Goal: Obtain resource: Obtain resource

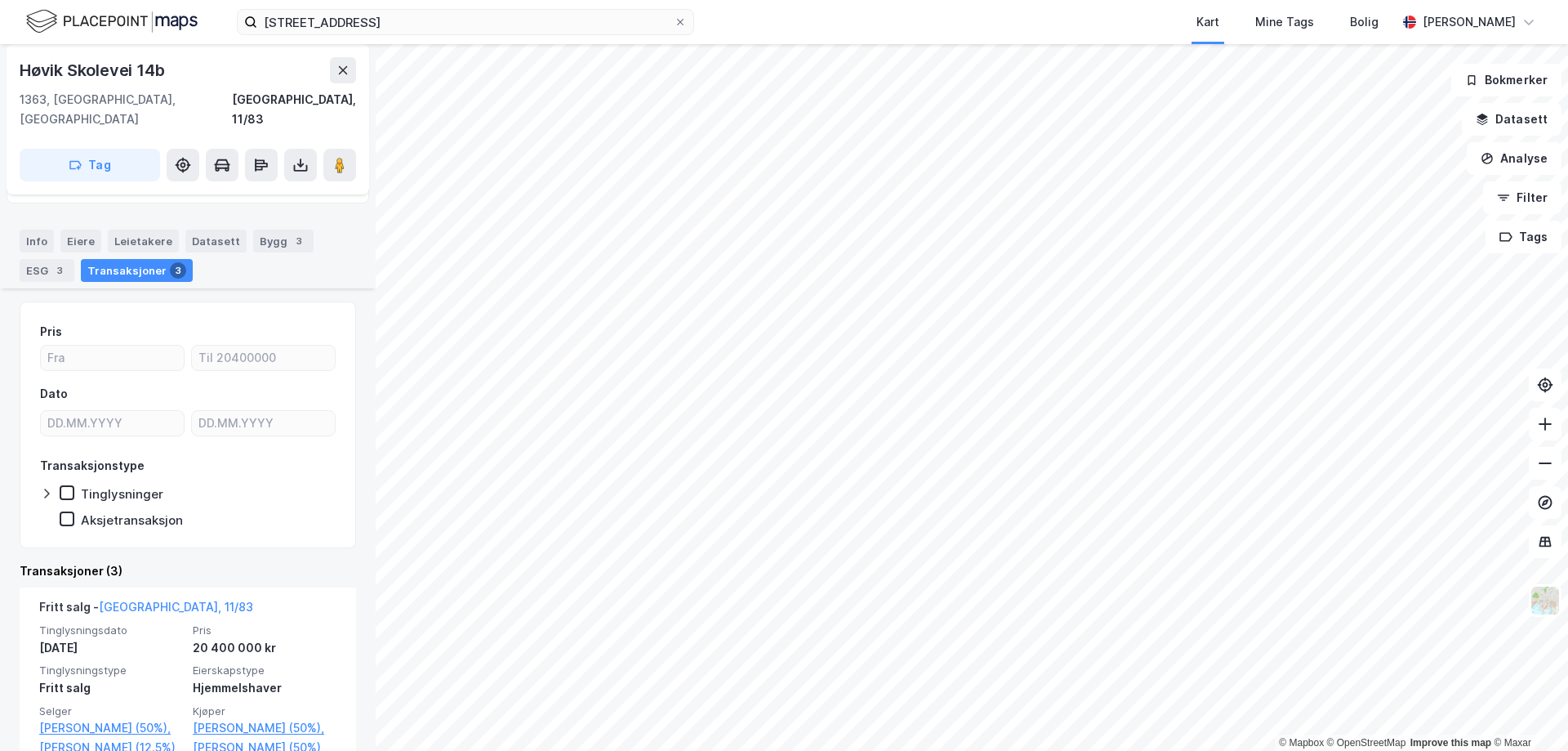
scroll to position [245, 0]
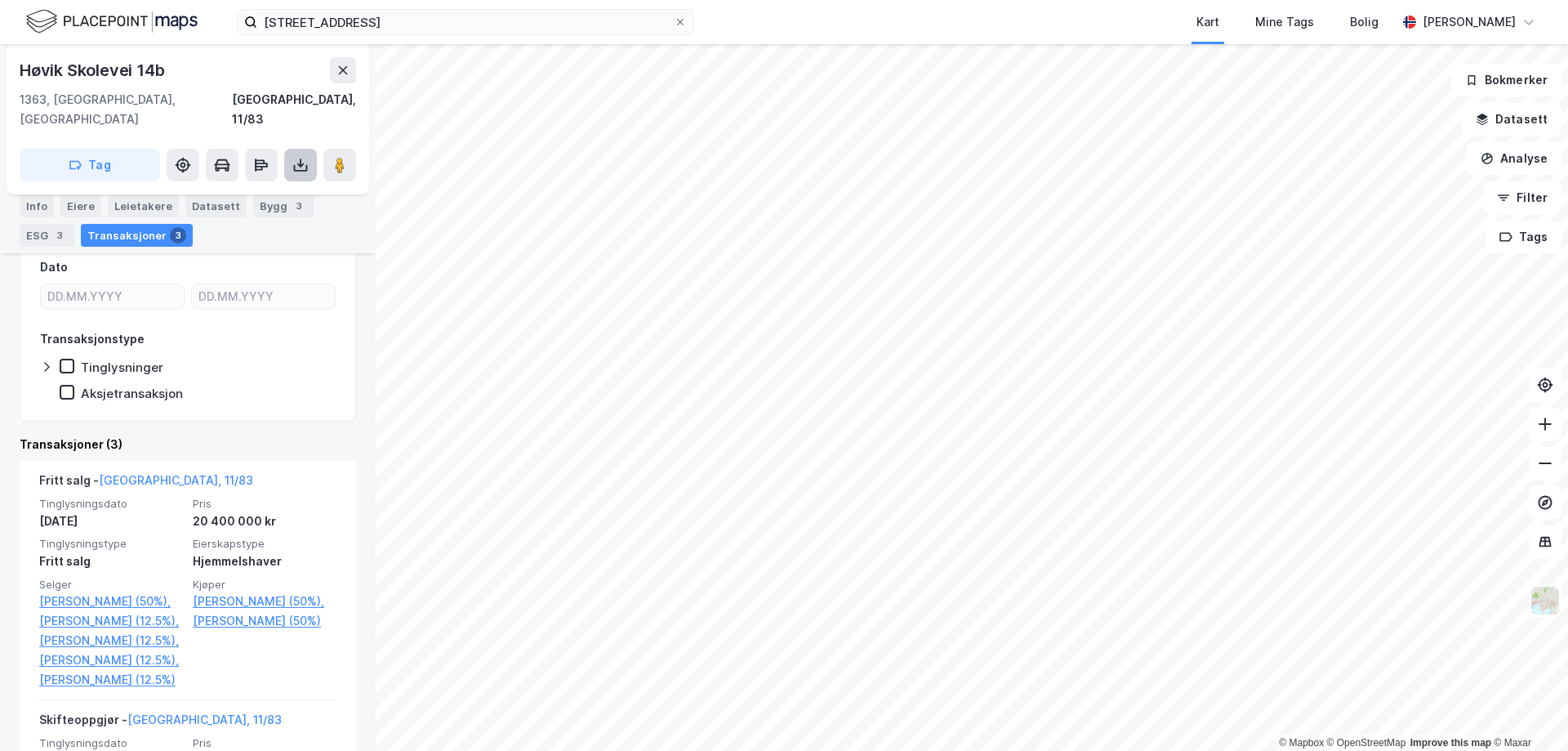
click at [299, 157] on icon at bounding box center [300, 165] width 16 height 16
click at [244, 186] on div "Last ned grunnbok" at bounding box center [230, 198] width 174 height 26
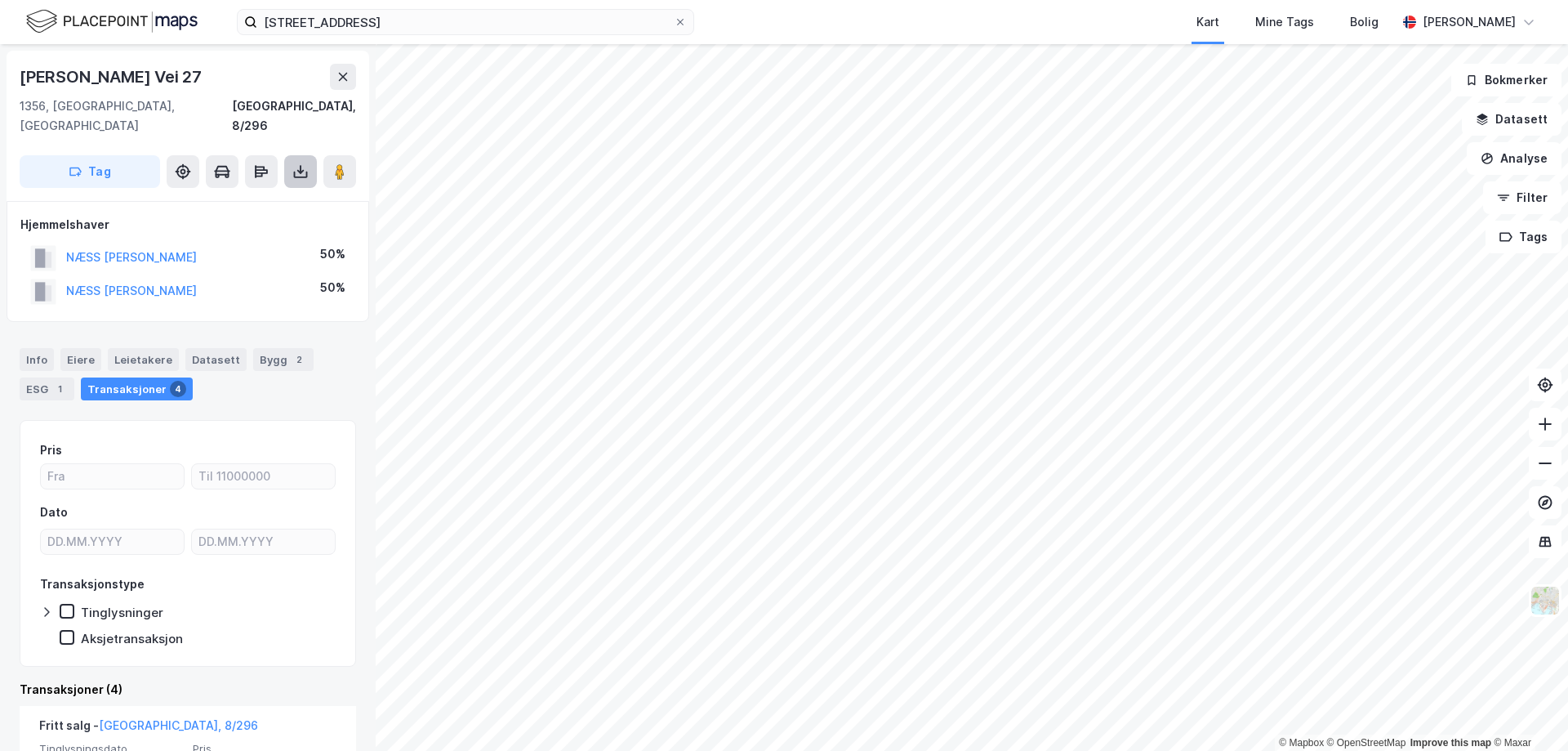
click at [305, 172] on icon at bounding box center [301, 175] width 14 height 7
click at [262, 198] on div "Last ned grunnbok" at bounding box center [220, 204] width 95 height 13
